Goal: Task Accomplishment & Management: Manage account settings

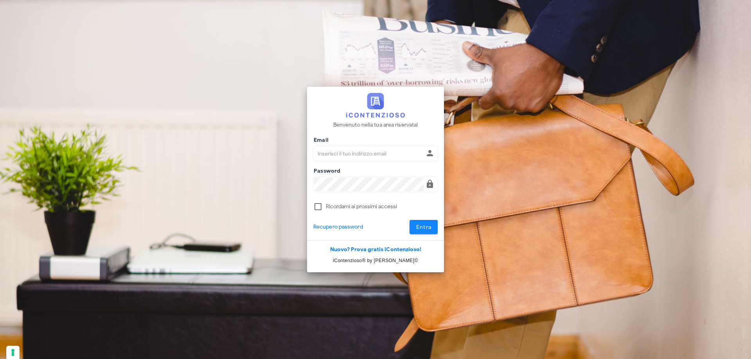
type input "p.rizza@studioassociatoadrev.it"
click at [419, 227] on span "Entra" at bounding box center [424, 227] width 16 height 7
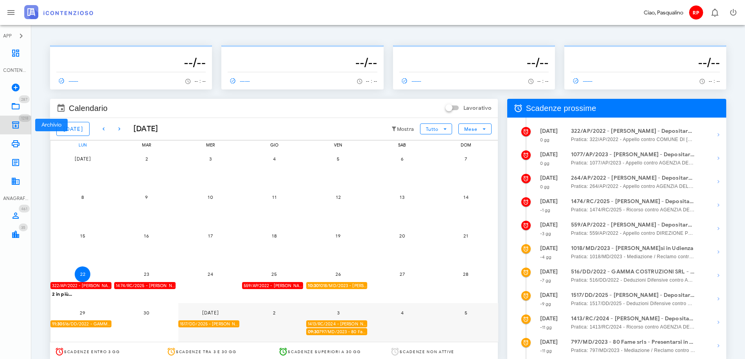
click at [14, 120] on link "1218 Archivio 1218" at bounding box center [15, 125] width 31 height 19
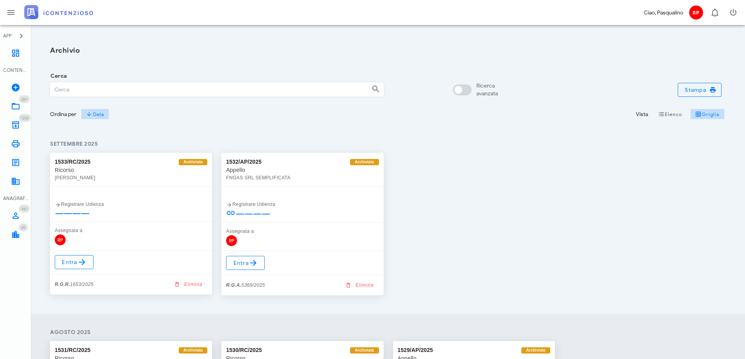
click at [98, 83] on div "Cerca" at bounding box center [217, 90] width 334 height 14
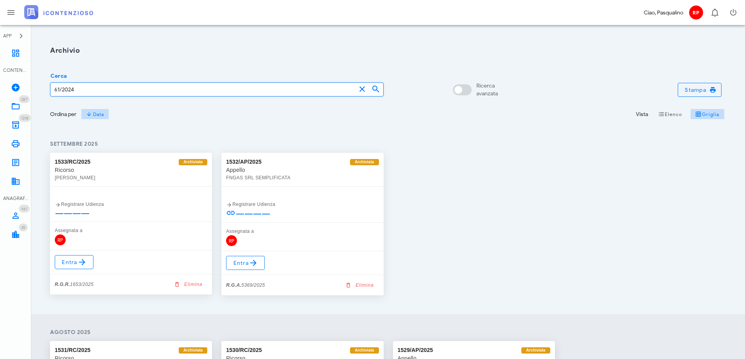
type input "61/2024"
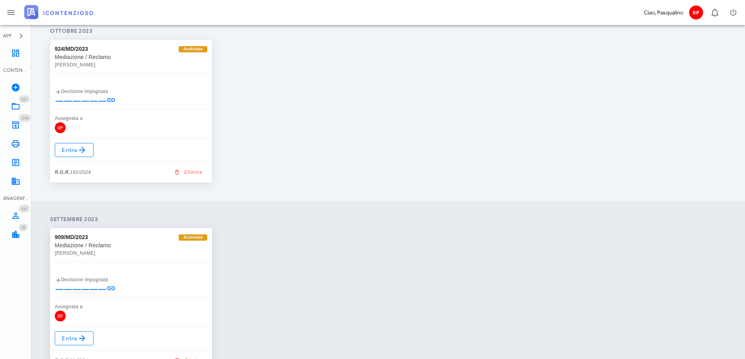
scroll to position [551, 0]
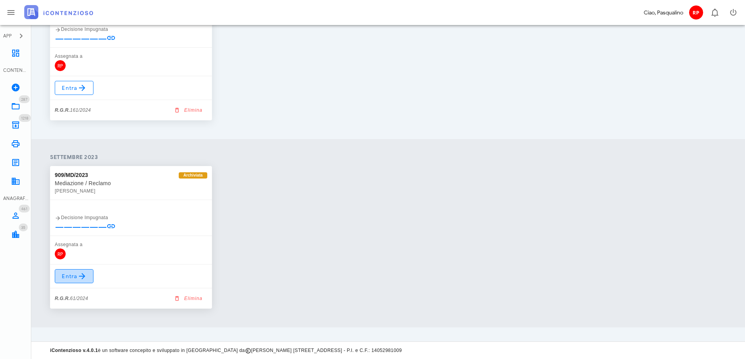
click at [62, 273] on span "Entra" at bounding box center [73, 276] width 25 height 9
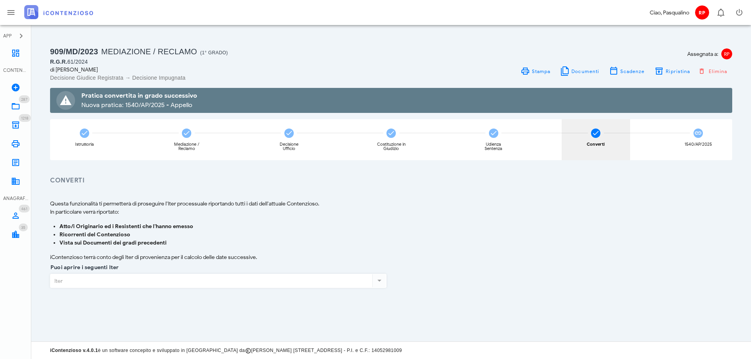
click at [594, 135] on icon at bounding box center [596, 133] width 8 height 8
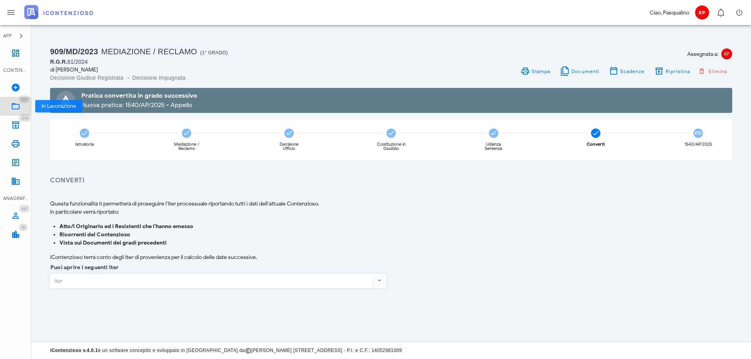
click at [12, 106] on icon at bounding box center [15, 106] width 9 height 9
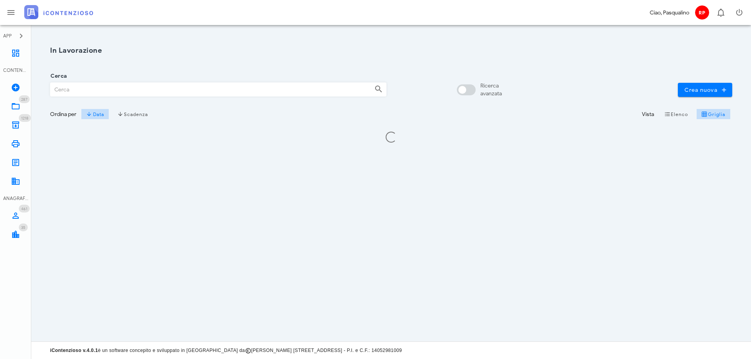
click at [96, 89] on input "Cerca" at bounding box center [209, 89] width 318 height 13
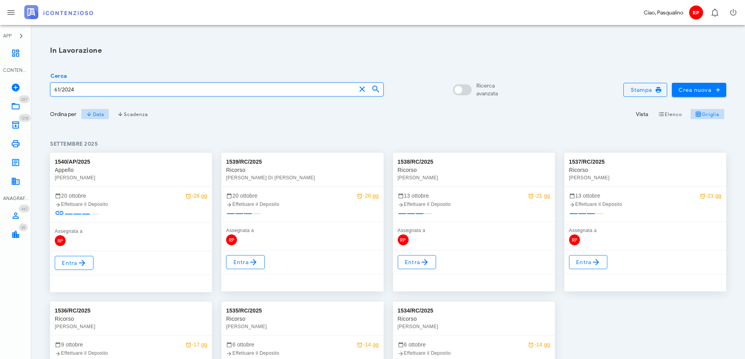
type input "61/2024"
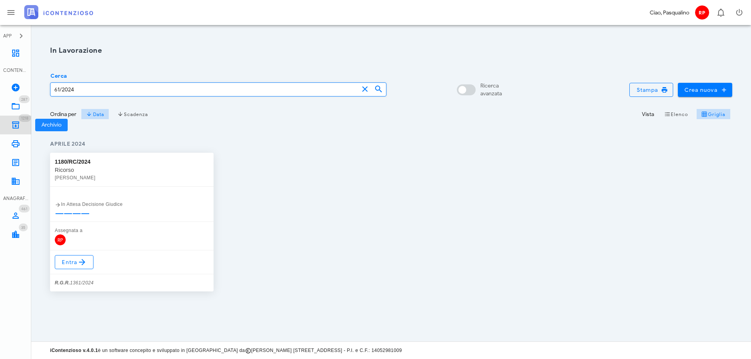
click at [20, 122] on icon at bounding box center [15, 124] width 9 height 9
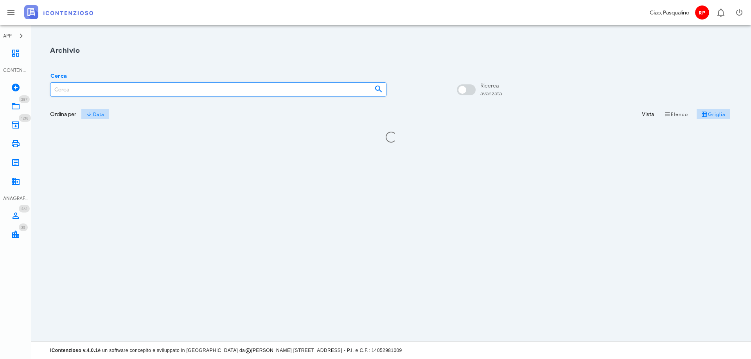
click at [72, 89] on input "Cerca" at bounding box center [209, 89] width 318 height 13
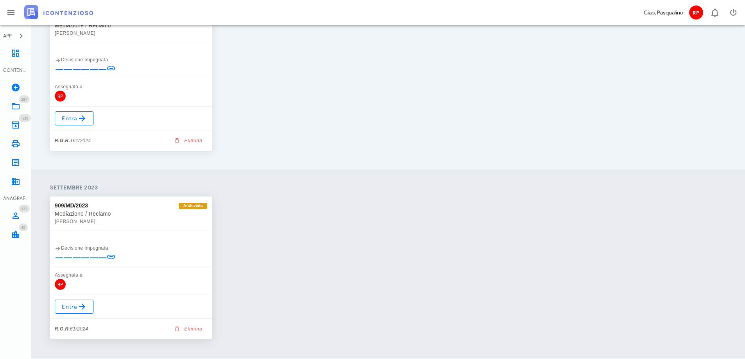
scroll to position [551, 0]
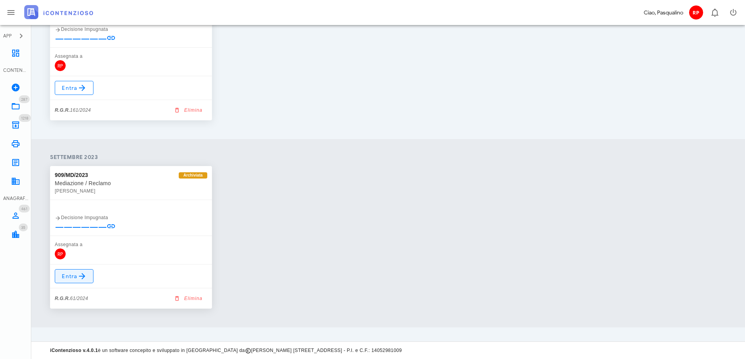
type input "61/2024"
click at [74, 277] on span "Entra" at bounding box center [73, 276] width 25 height 9
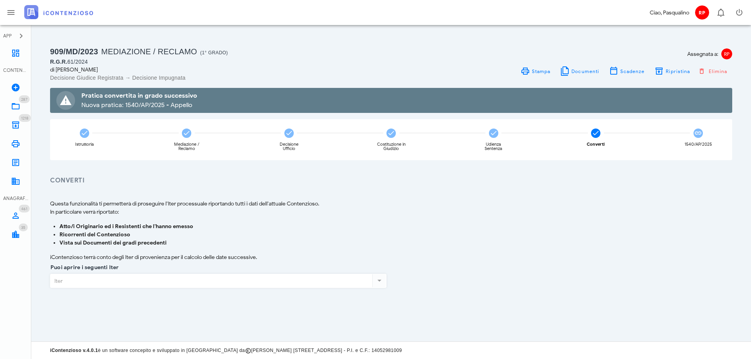
click at [376, 281] on div at bounding box center [379, 280] width 14 height 9
drag, startPoint x: 597, startPoint y: 133, endPoint x: 597, endPoint y: 138, distance: 5.1
click at [597, 134] on icon at bounding box center [596, 133] width 8 height 8
click at [380, 281] on div at bounding box center [379, 280] width 14 height 9
click at [378, 281] on div at bounding box center [379, 280] width 14 height 9
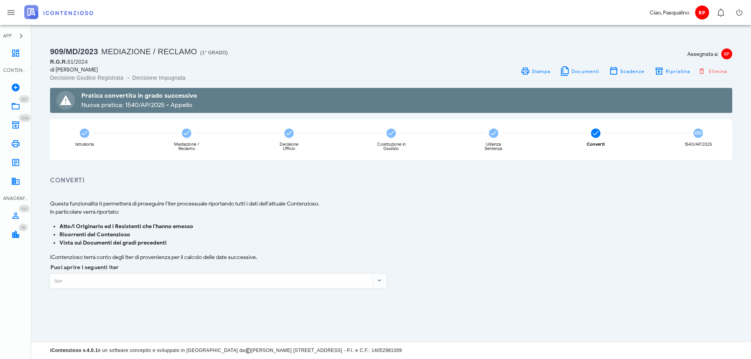
click at [378, 281] on div at bounding box center [379, 280] width 14 height 9
click at [595, 133] on icon at bounding box center [596, 133] width 8 height 8
click at [129, 241] on b "Vista sui Documenti dei gradi precedenti" at bounding box center [112, 243] width 107 height 7
click at [84, 133] on icon at bounding box center [85, 133] width 8 height 8
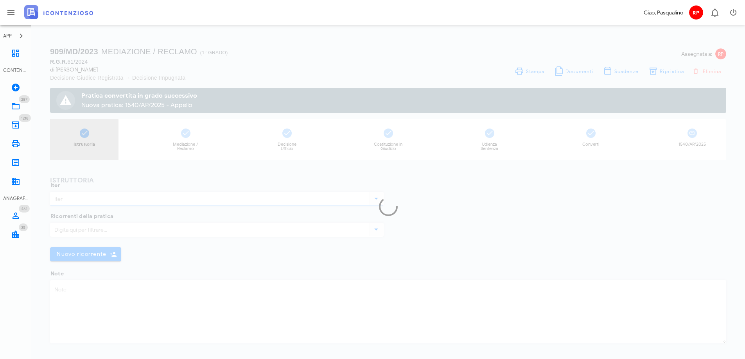
type input "Mediazione / Reclamo"
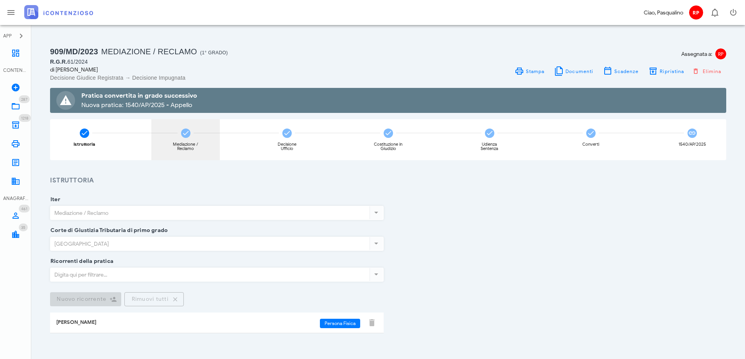
click at [175, 133] on div "Mediazione / Reclamo" at bounding box center [185, 139] width 68 height 41
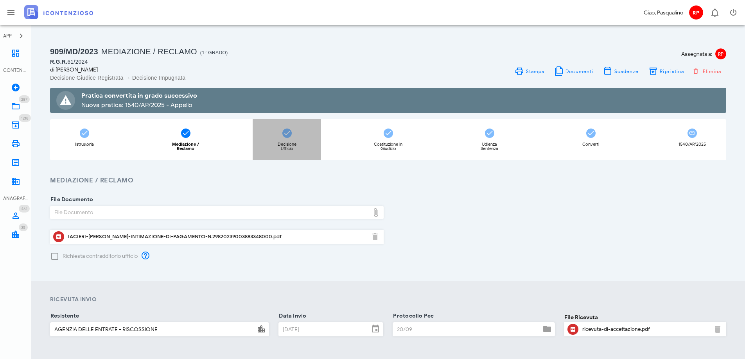
click at [275, 127] on div "Decisione Ufficio" at bounding box center [287, 139] width 68 height 41
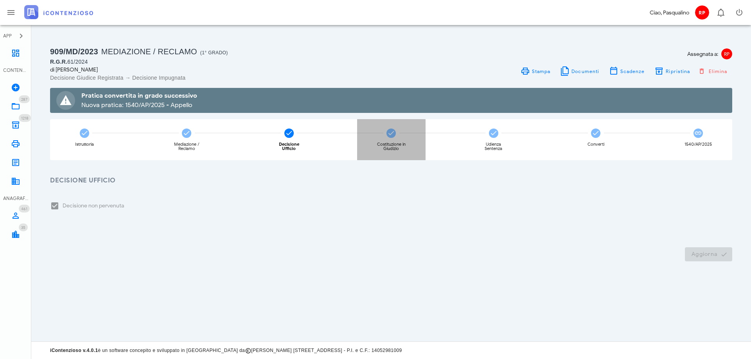
click at [391, 133] on icon at bounding box center [391, 133] width 8 height 8
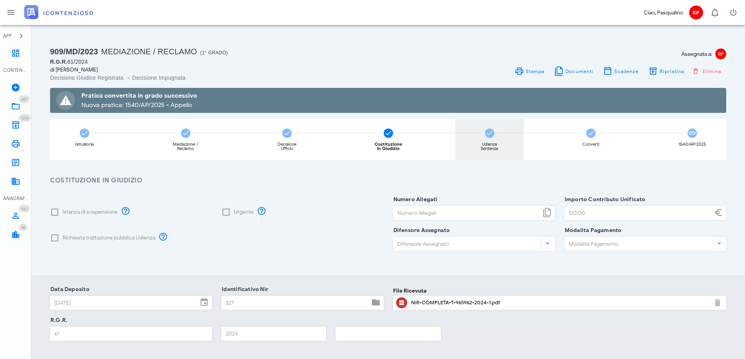
click at [497, 135] on div "Udienza Sentenza" at bounding box center [489, 139] width 68 height 41
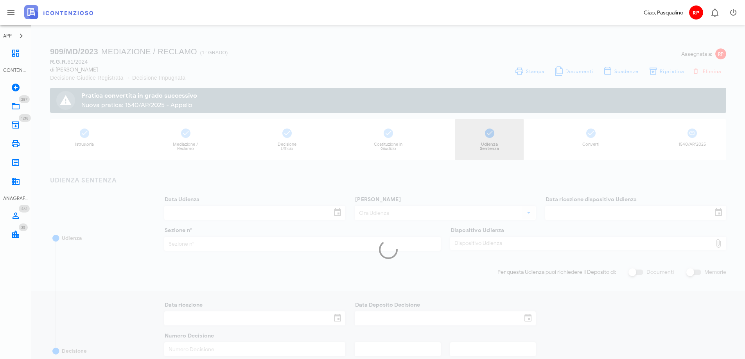
type input "16/12/2024"
type input "09:30"
type input "07/11/2024"
type input "1"
type input "10/01/2024"
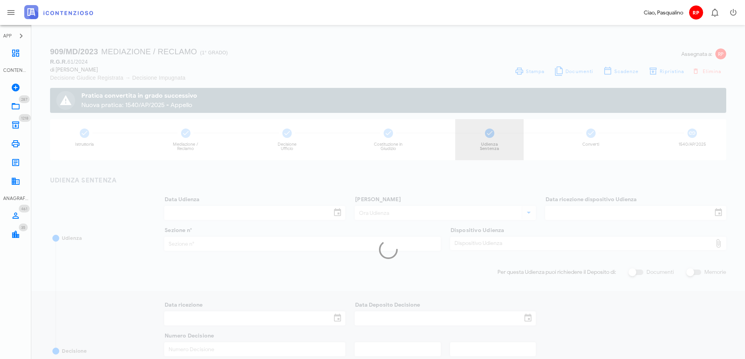
type input "10/01/2024"
type input "404"
type input "2025"
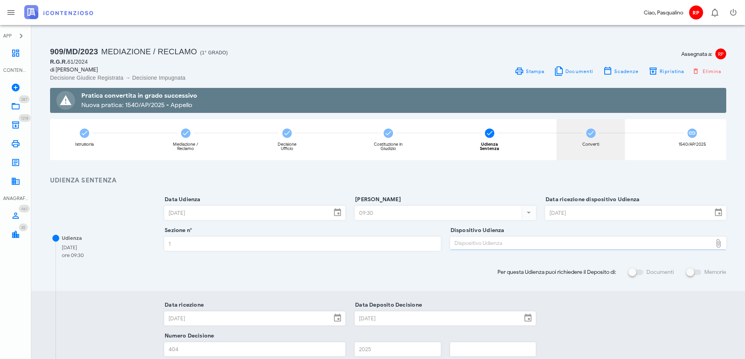
type input "Sentenza"
type input "Sfavorevole"
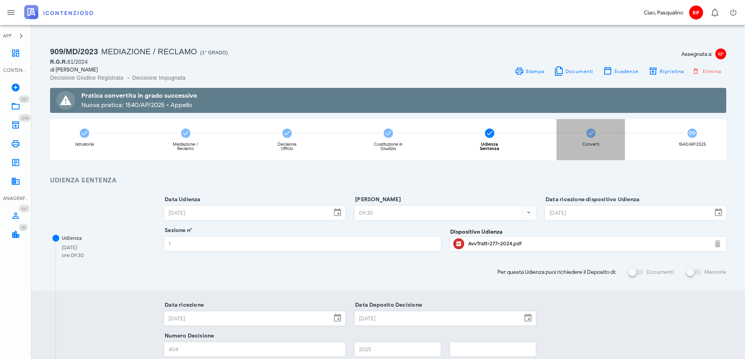
click at [589, 133] on icon at bounding box center [591, 133] width 8 height 8
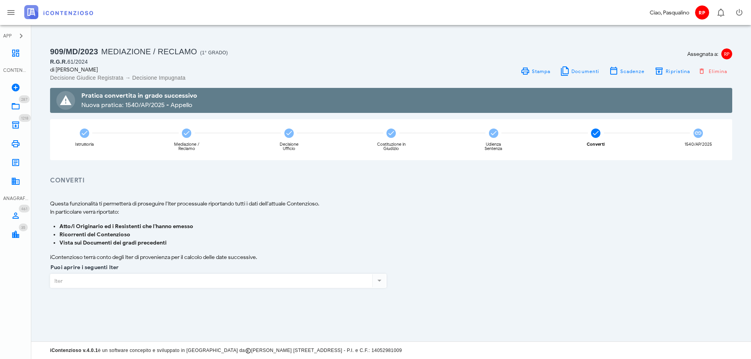
click at [669, 171] on div "909/MD/2023 Mediazione / Reclamo (1° Grado) R.G.R. 61/2024 di DOMENICO IACIERI …" at bounding box center [391, 182] width 682 height 274
click at [679, 73] on span "Ripristina" at bounding box center [677, 71] width 25 height 6
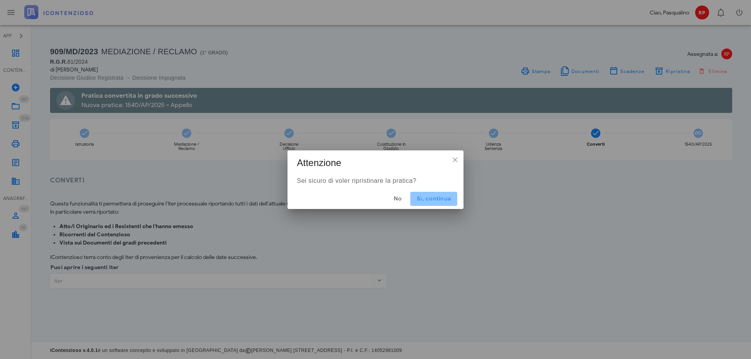
click at [426, 197] on span "Sì, continua" at bounding box center [434, 199] width 34 height 7
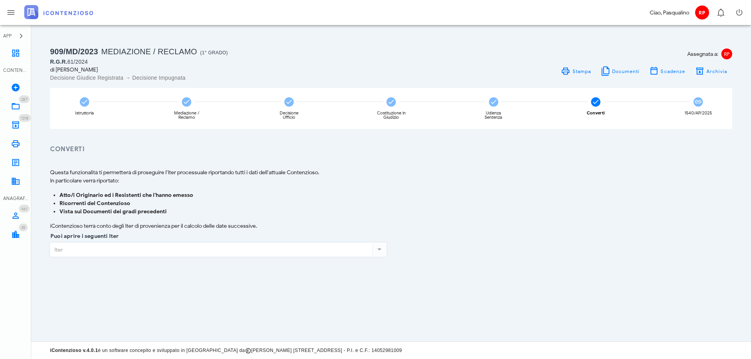
click at [379, 247] on div at bounding box center [379, 249] width 14 height 9
click at [380, 253] on div at bounding box center [379, 249] width 14 height 9
click at [583, 102] on div "Converti" at bounding box center [596, 108] width 68 height 41
click at [594, 101] on icon at bounding box center [596, 102] width 8 height 8
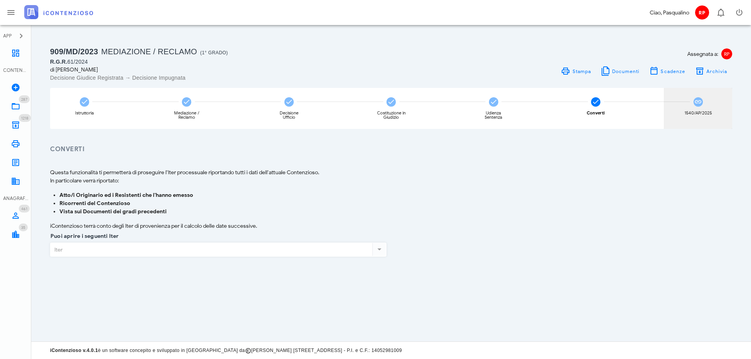
drag, startPoint x: 706, startPoint y: 102, endPoint x: 702, endPoint y: 104, distance: 4.2
click at [706, 103] on div "1540/AP/2025" at bounding box center [698, 108] width 68 height 41
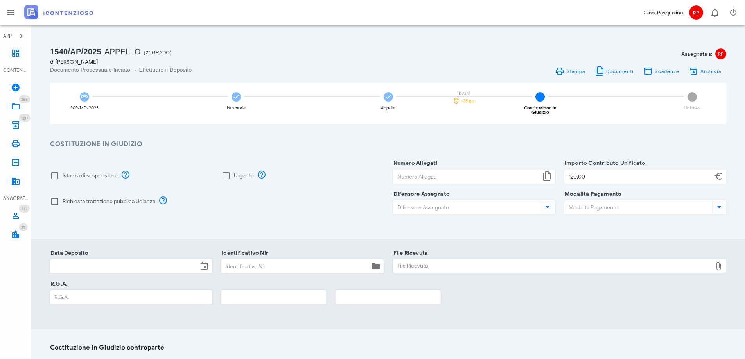
click at [607, 329] on div "Costituzione in Giudizio controparte Gestione Costituzione in Giudizio contropa…" at bounding box center [388, 361] width 714 height 64
click at [546, 95] on div "4 Costituzione in Giudizio" at bounding box center [540, 103] width 68 height 41
click at [390, 98] on icon at bounding box center [388, 97] width 8 height 8
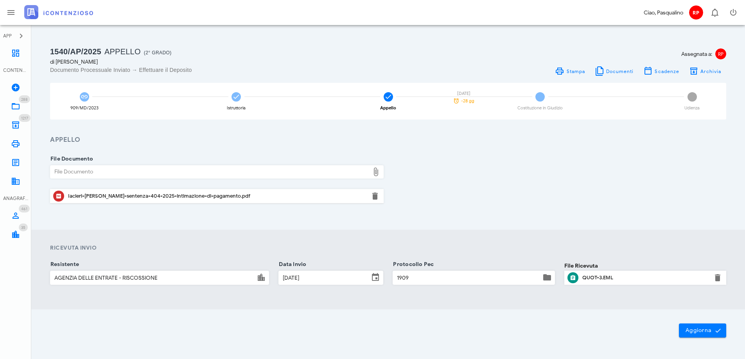
click at [468, 211] on div "File Documento File Documento Iacieri-[PERSON_NAME]-sentenza-404-2025-intimazio…" at bounding box center [388, 187] width 714 height 85
click at [540, 93] on span "4" at bounding box center [539, 96] width 9 height 9
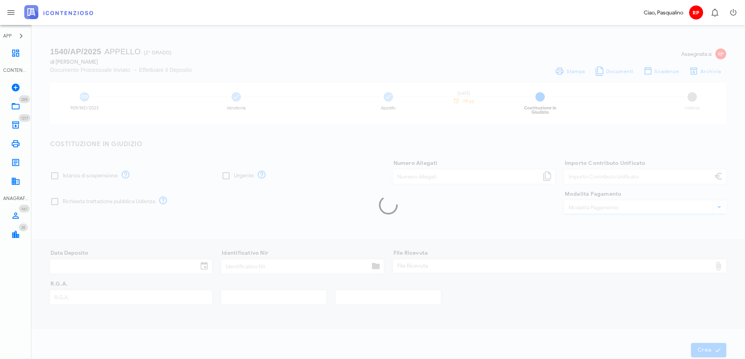
type input "120,00"
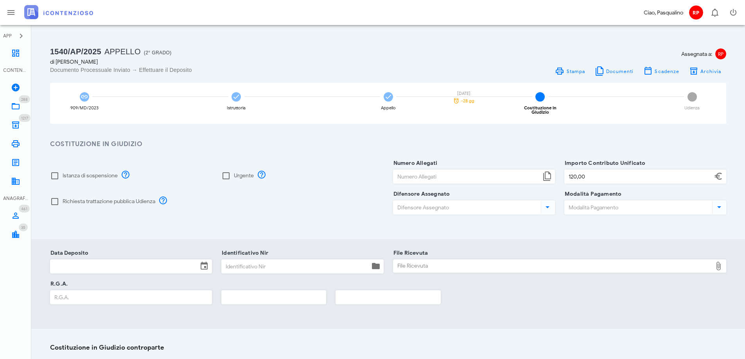
click at [693, 97] on span "5" at bounding box center [692, 96] width 9 height 9
click at [517, 70] on div "Stampa Documenti Scadenze Archivia" at bounding box center [560, 71] width 334 height 11
click at [716, 69] on span "Archivia" at bounding box center [711, 71] width 22 height 6
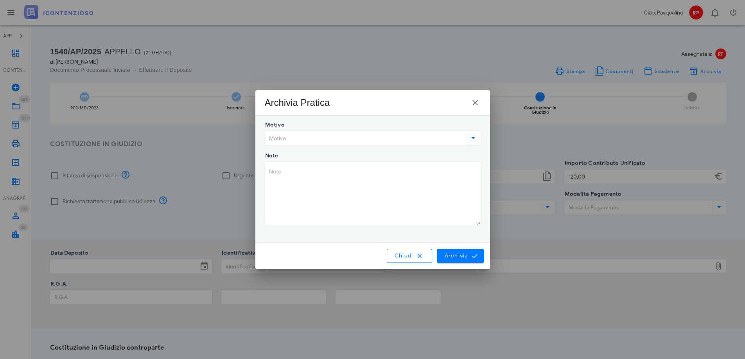
click at [421, 140] on input "Motivo" at bounding box center [365, 138] width 200 height 13
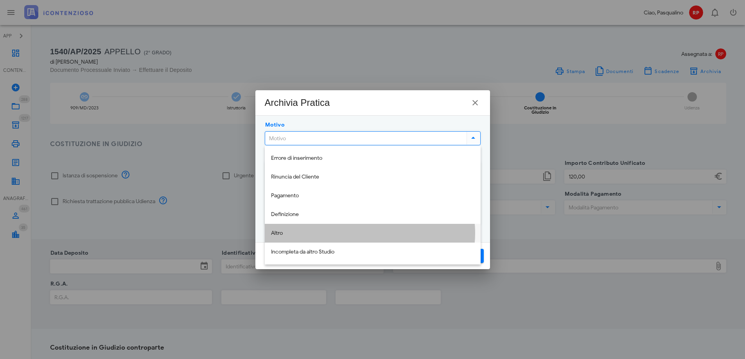
drag, startPoint x: 288, startPoint y: 232, endPoint x: 294, endPoint y: 169, distance: 62.8
click at [288, 232] on div "Altro" at bounding box center [372, 233] width 203 height 7
type input "Altro"
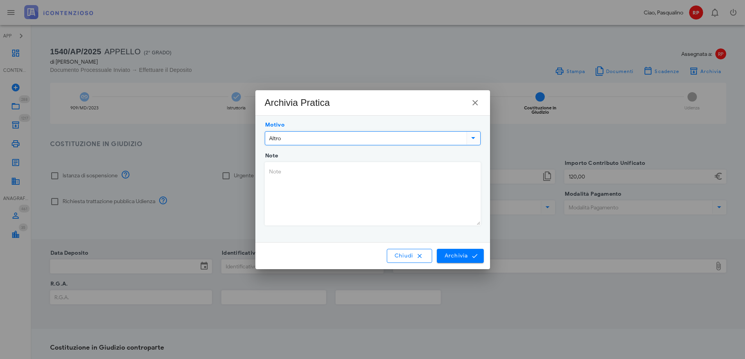
click at [292, 184] on textarea "Note" at bounding box center [372, 194] width 215 height 63
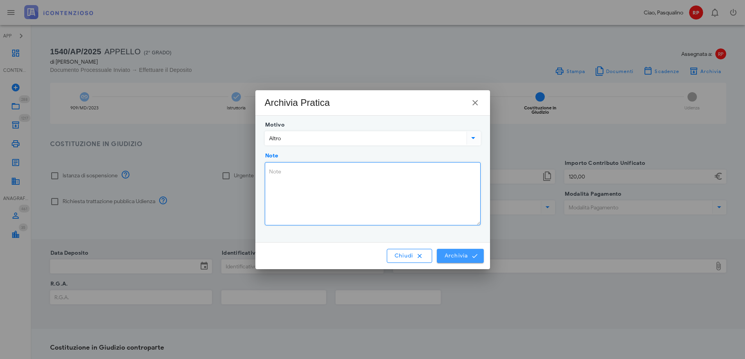
click at [452, 254] on span "Archivia" at bounding box center [460, 256] width 32 height 7
